Goal: Register for event/course

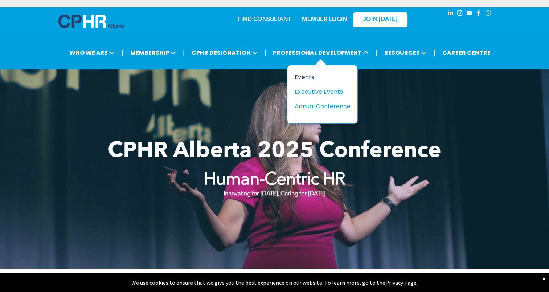
click at [313, 77] on div "Events" at bounding box center [320, 77] width 50 height 9
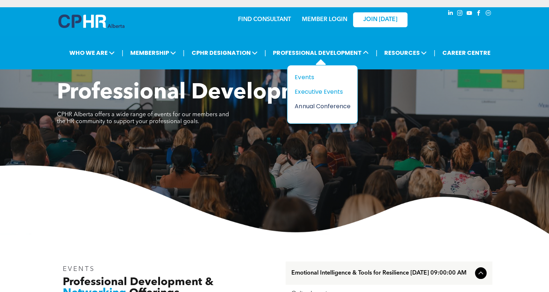
click at [324, 102] on div "Annual Conference" at bounding box center [320, 106] width 50 height 9
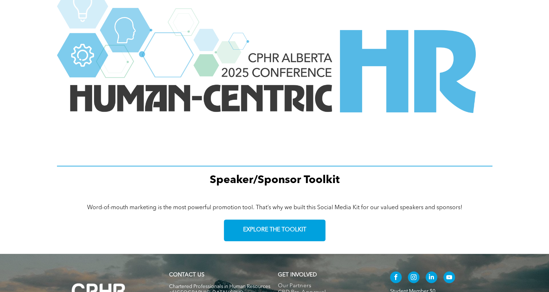
scroll to position [1006, 0]
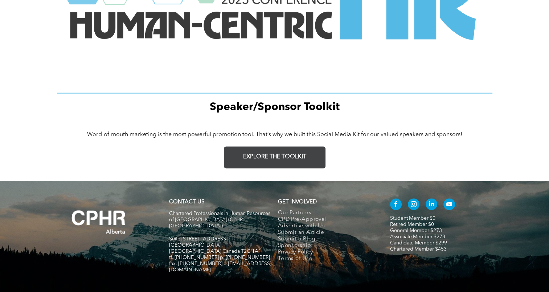
click at [257, 157] on span "EXPLORE THE TOOLKIT" at bounding box center [274, 157] width 63 height 7
